Goal: Complete application form

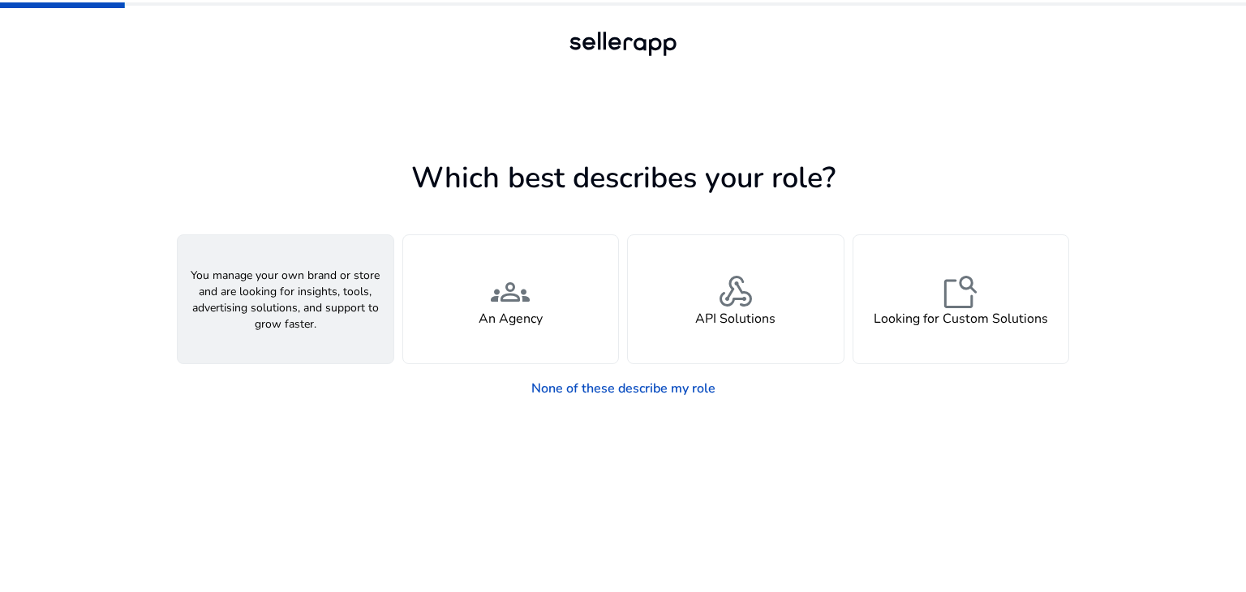
click at [282, 324] on h4 "A Seller" at bounding box center [285, 318] width 49 height 15
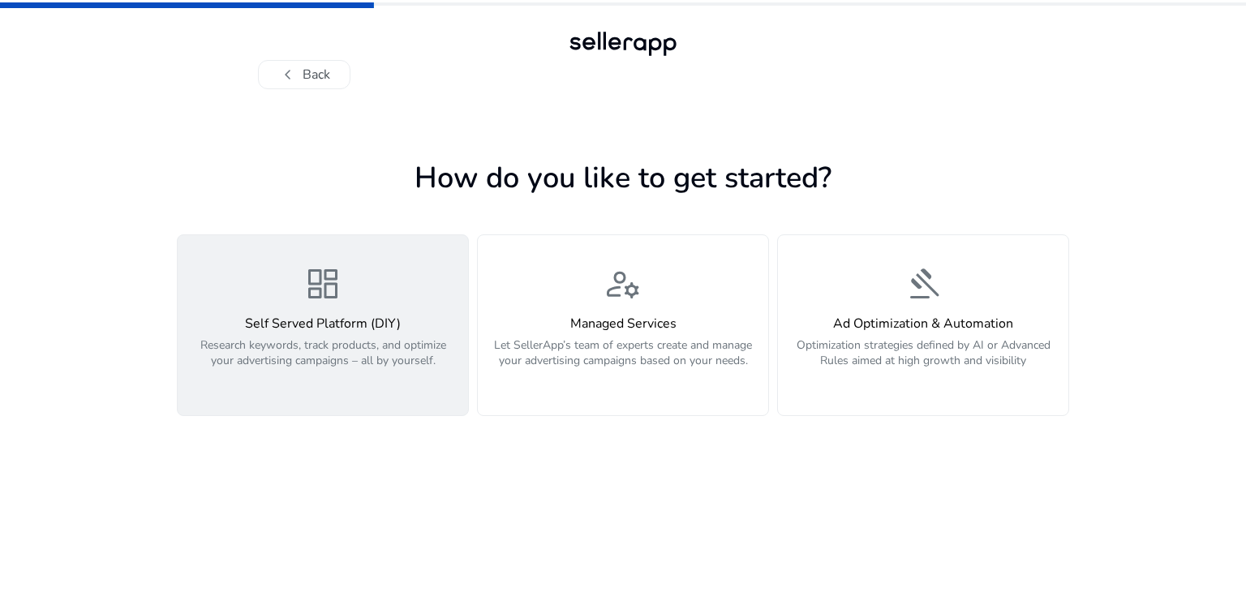
click at [372, 318] on h4 "Self Served Platform (DIY)" at bounding box center [322, 323] width 271 height 15
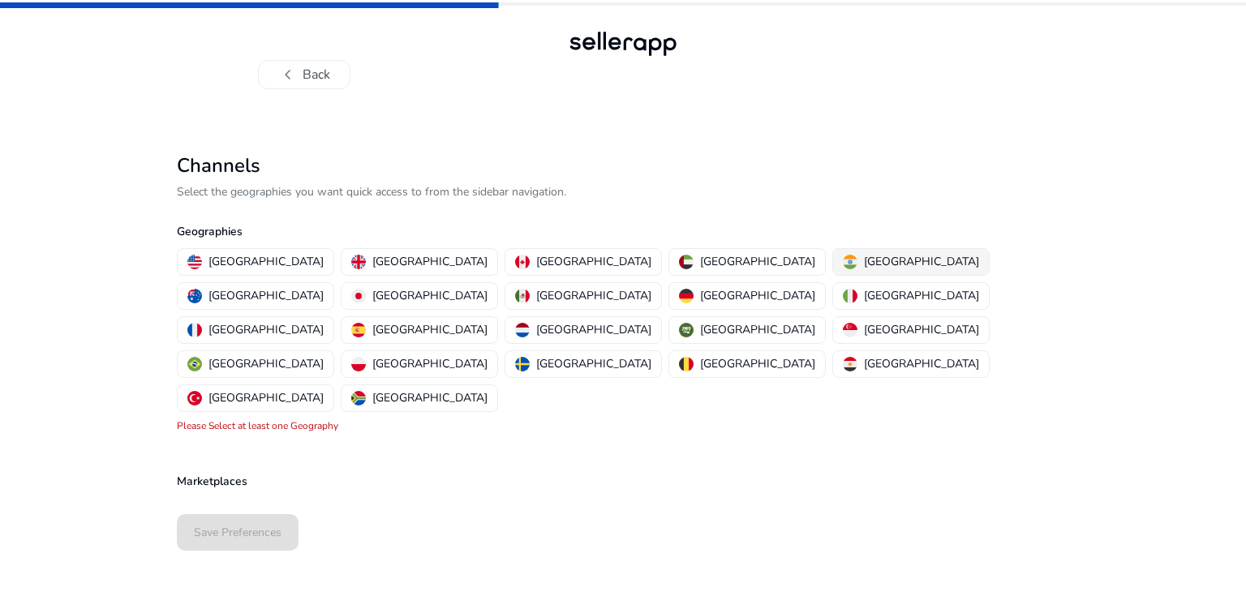
click at [833, 263] on button "[GEOGRAPHIC_DATA]" at bounding box center [911, 262] width 156 height 26
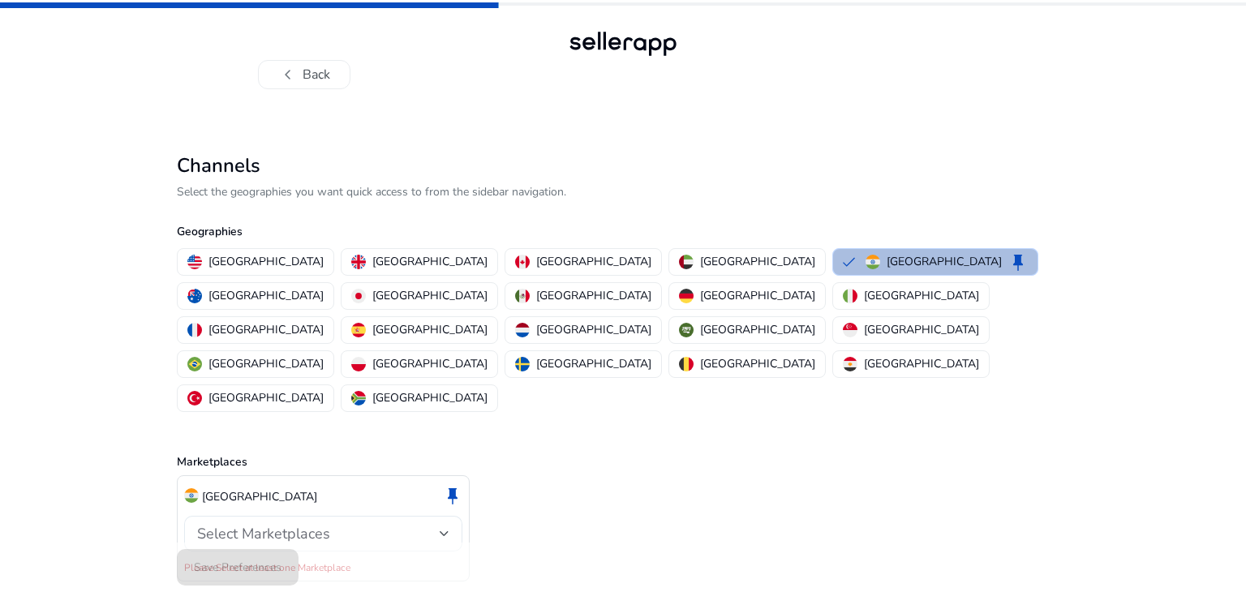
click at [334, 516] on div "Select Marketplaces" at bounding box center [323, 534] width 252 height 36
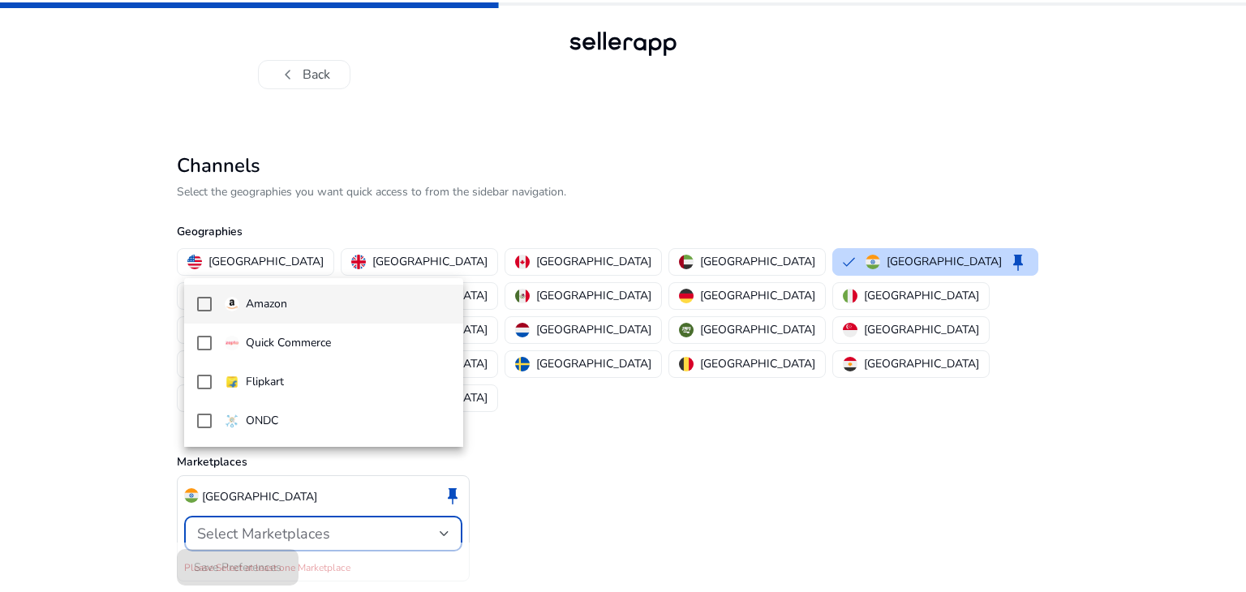
click at [353, 303] on span "Amazon" at bounding box center [337, 304] width 225 height 18
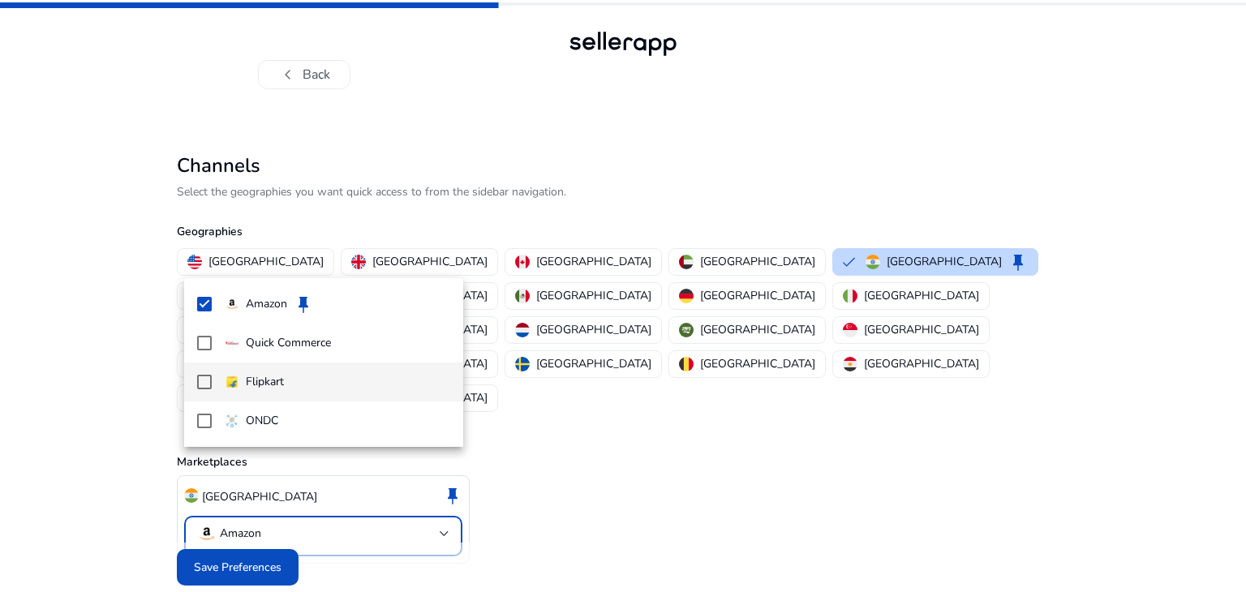
click at [293, 389] on span "Flipkart" at bounding box center [337, 382] width 225 height 18
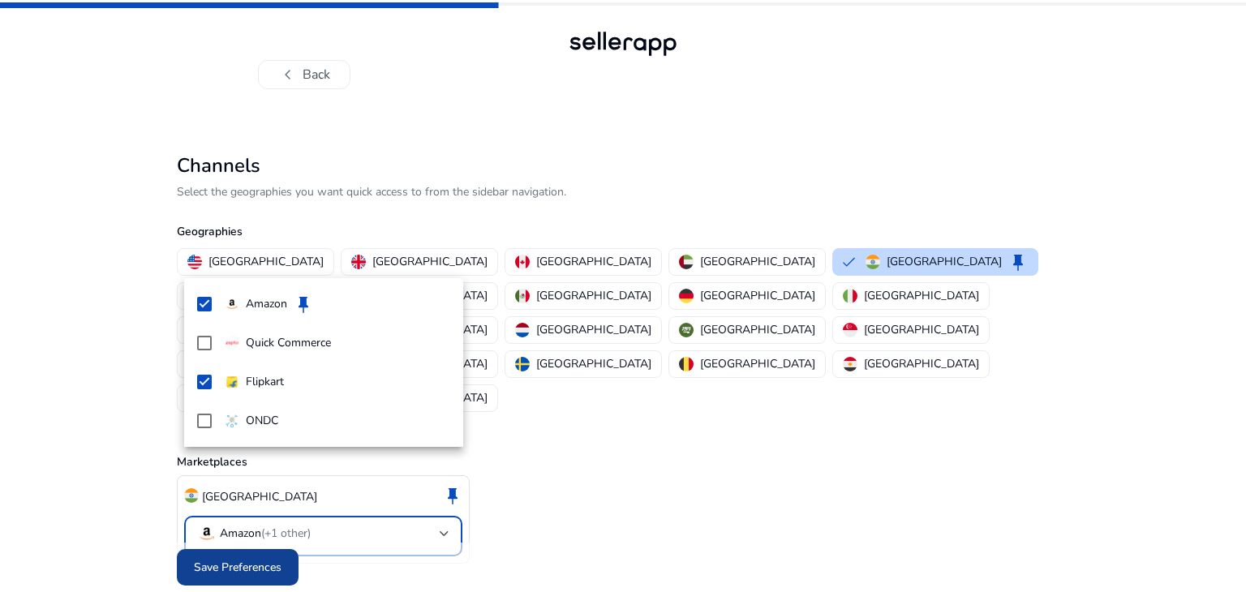
click at [260, 531] on div at bounding box center [623, 296] width 1246 height 592
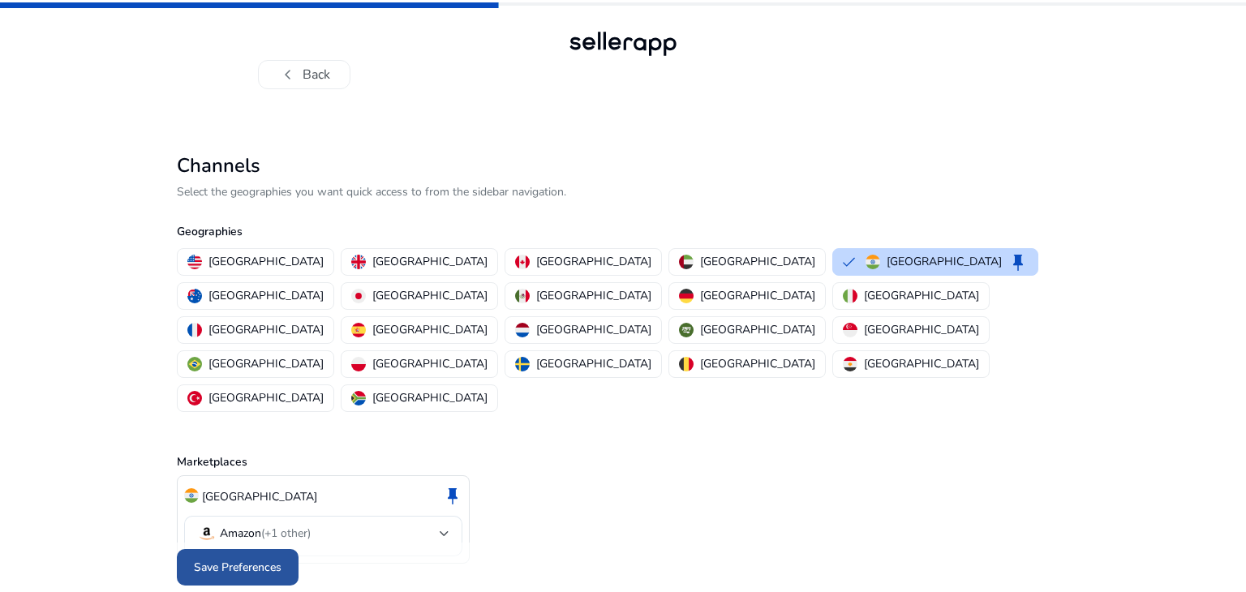
click at [268, 548] on span at bounding box center [238, 567] width 122 height 39
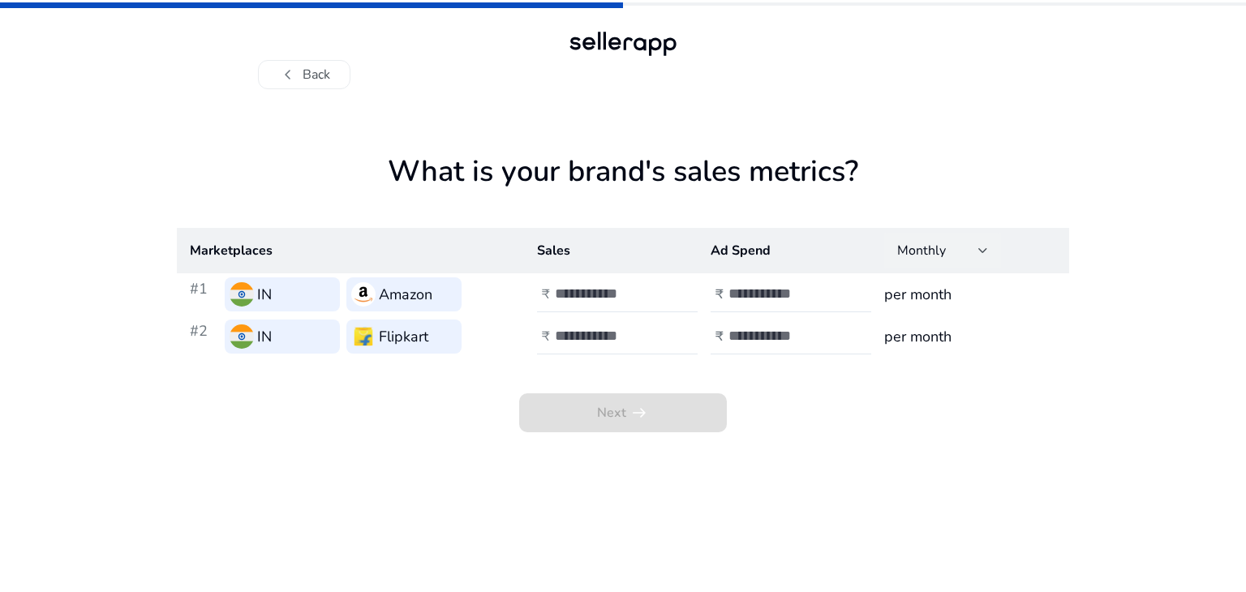
click at [988, 247] on div "Monthly" at bounding box center [942, 251] width 117 height 36
click at [984, 237] on div at bounding box center [623, 296] width 1246 height 592
click at [391, 303] on h3 "Amazon" at bounding box center [406, 294] width 54 height 23
click at [583, 299] on input "number" at bounding box center [609, 294] width 109 height 18
click at [283, 78] on span "chevron_left" at bounding box center [287, 74] width 19 height 19
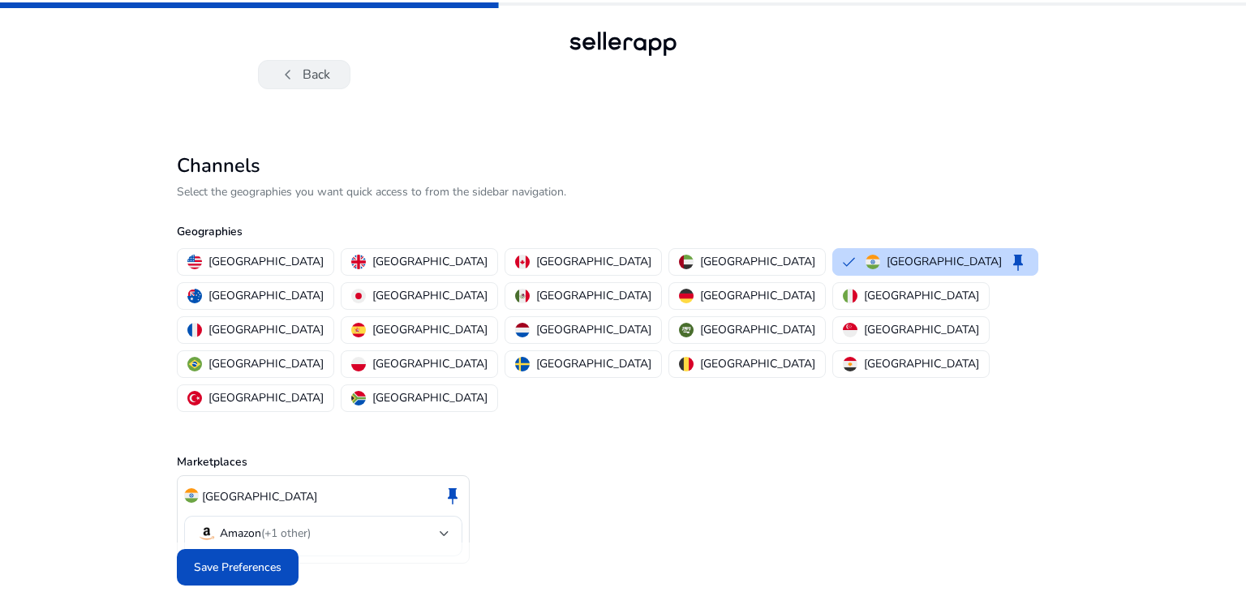
click at [290, 84] on span "chevron_left" at bounding box center [287, 74] width 19 height 19
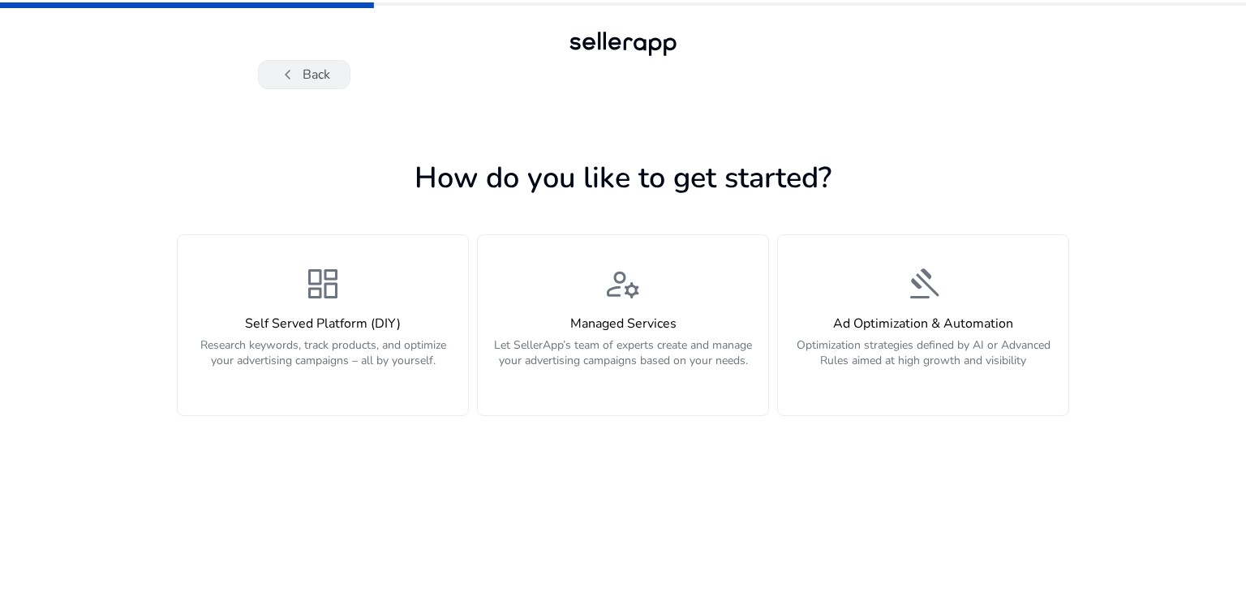
click at [292, 88] on button "chevron_left Back" at bounding box center [304, 74] width 92 height 29
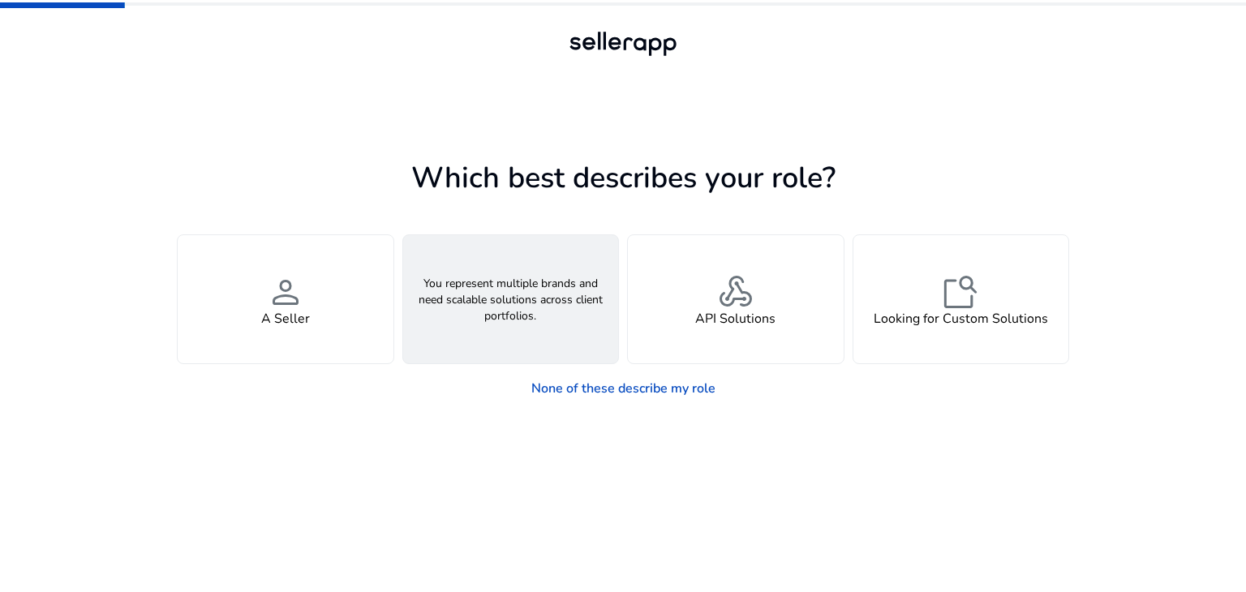
click at [472, 338] on div "groups An Agency" at bounding box center [511, 299] width 216 height 128
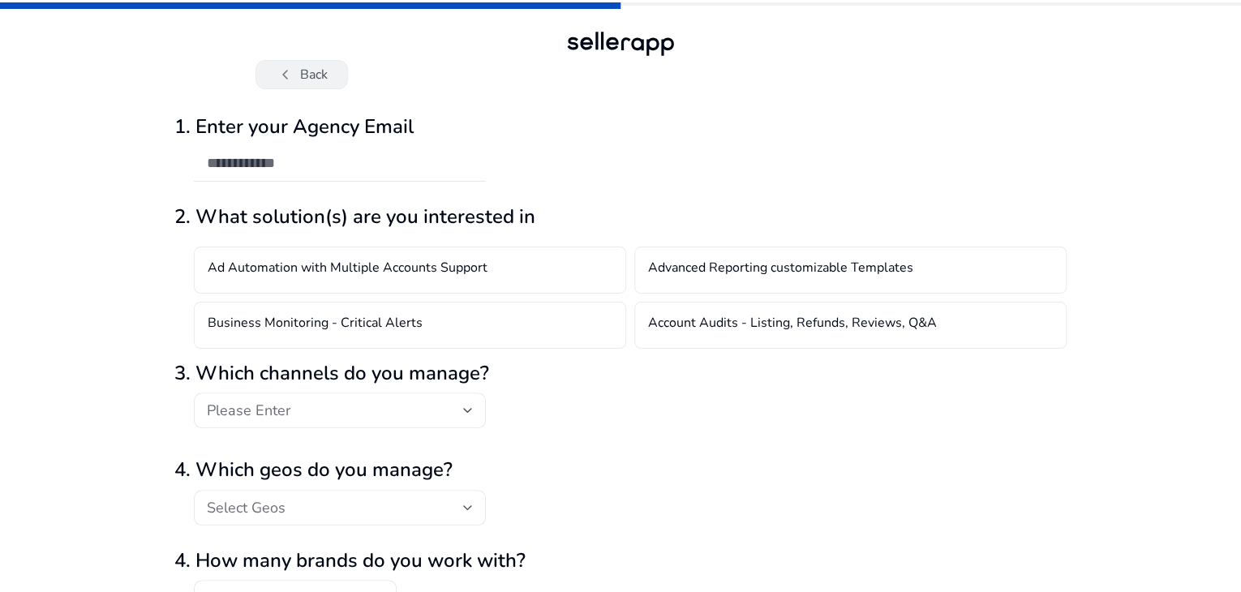
drag, startPoint x: 305, startPoint y: 54, endPoint x: 302, endPoint y: 78, distance: 23.7
click at [305, 69] on div "chevron_left Back" at bounding box center [620, 59] width 730 height 62
click at [302, 78] on button "chevron_left Back" at bounding box center [301, 74] width 92 height 29
